Goal: Information Seeking & Learning: Stay updated

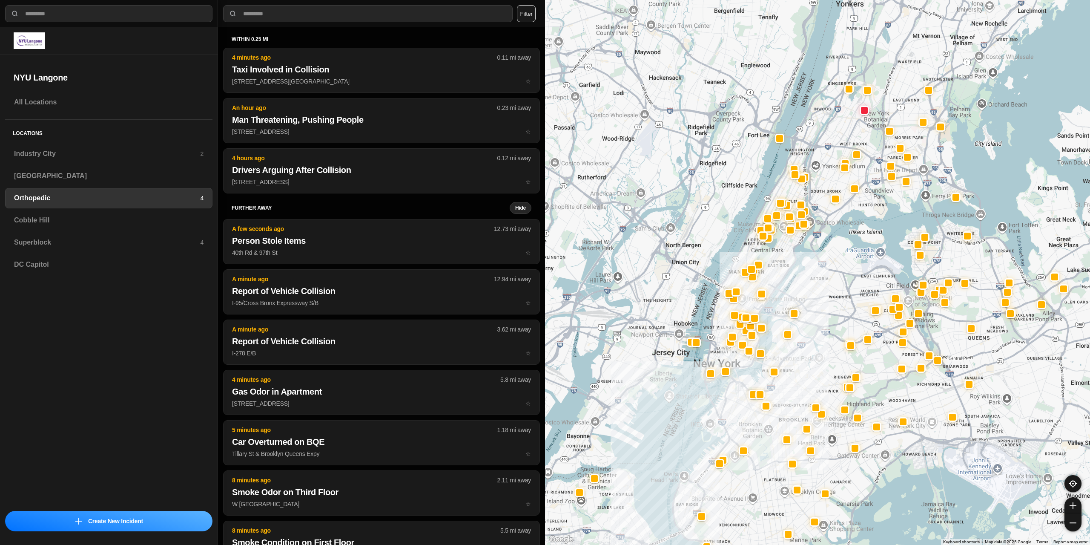
select select "*"
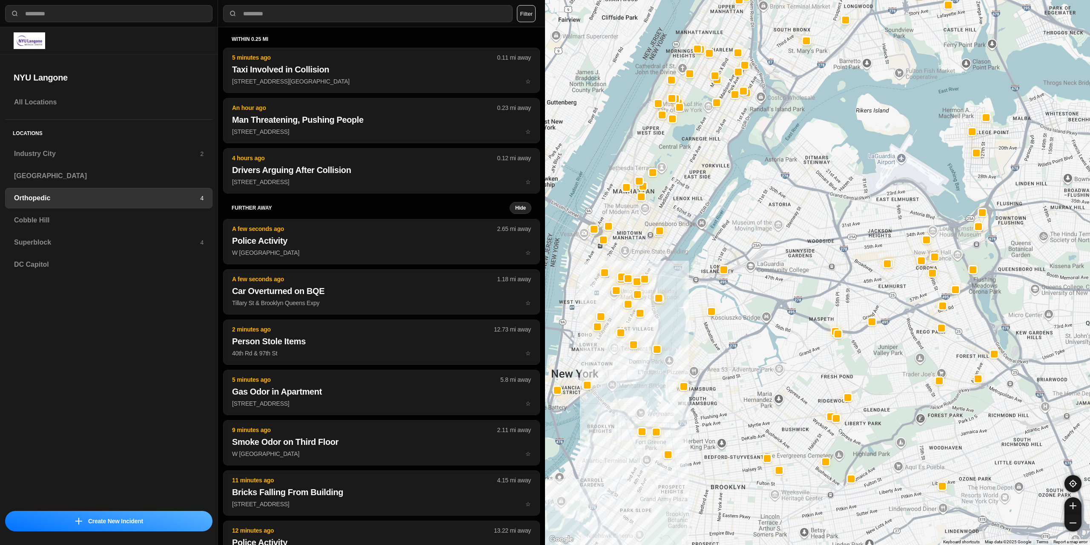
drag, startPoint x: 777, startPoint y: 252, endPoint x: 681, endPoint y: 189, distance: 114.1
click at [681, 189] on div at bounding box center [817, 272] width 545 height 545
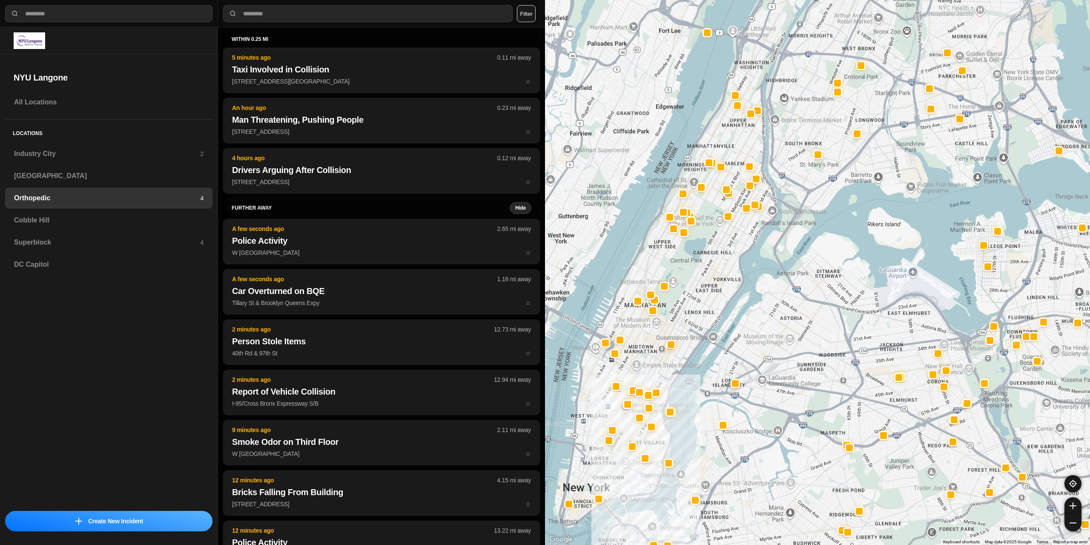
drag, startPoint x: 732, startPoint y: 131, endPoint x: 744, endPoint y: 245, distance: 114.3
click at [744, 245] on div at bounding box center [817, 272] width 545 height 545
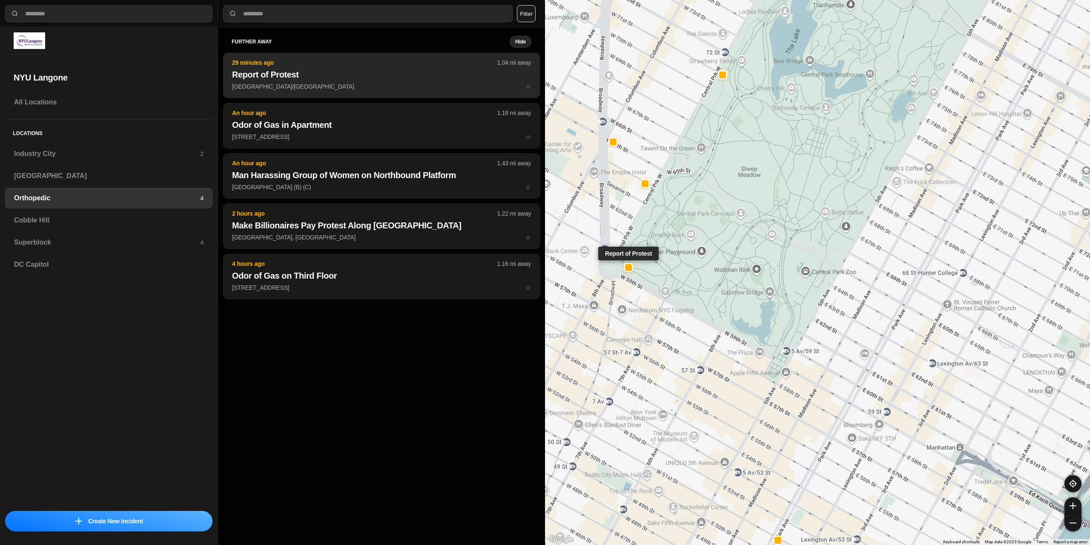
click at [369, 75] on h2 "Report of Protest" at bounding box center [381, 75] width 299 height 12
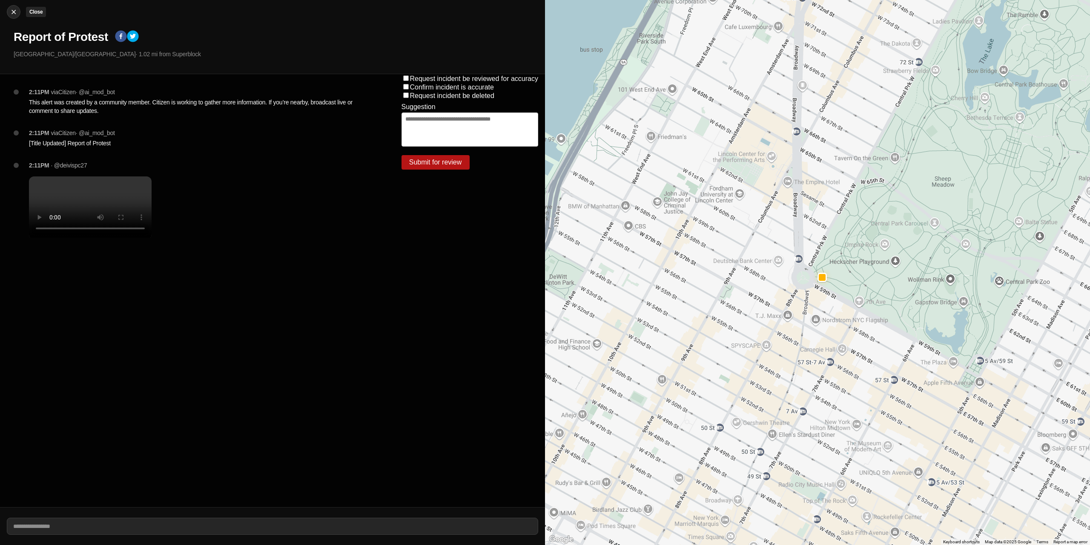
click at [17, 16] on img at bounding box center [13, 12] width 9 height 9
select select "*"
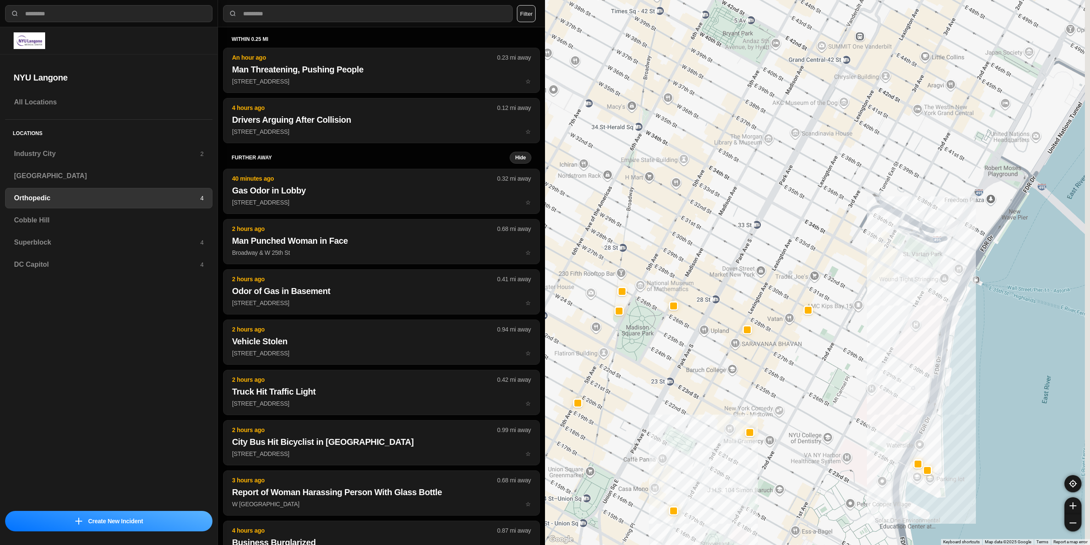
drag, startPoint x: 797, startPoint y: 357, endPoint x: 784, endPoint y: 416, distance: 60.1
click at [784, 416] on div at bounding box center [817, 272] width 545 height 545
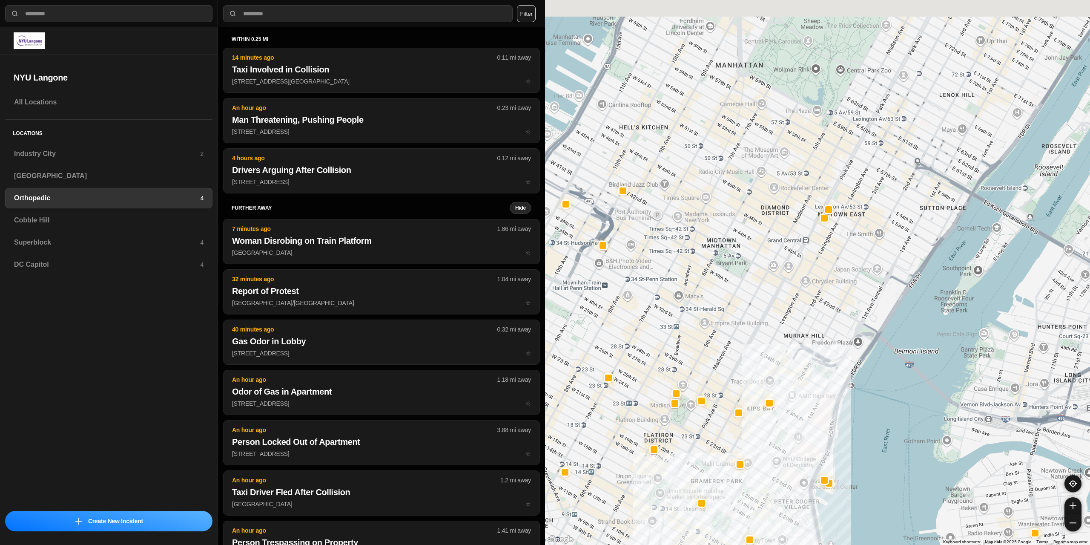
drag, startPoint x: 720, startPoint y: 292, endPoint x: 712, endPoint y: 339, distance: 47.5
click at [712, 339] on div at bounding box center [817, 272] width 545 height 545
